Goal: Check status: Check status

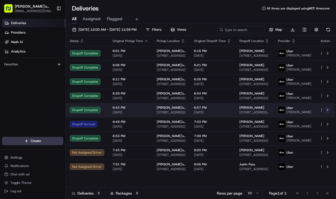
click at [331, 113] on button at bounding box center [328, 110] width 6 height 6
